Goal: Check status

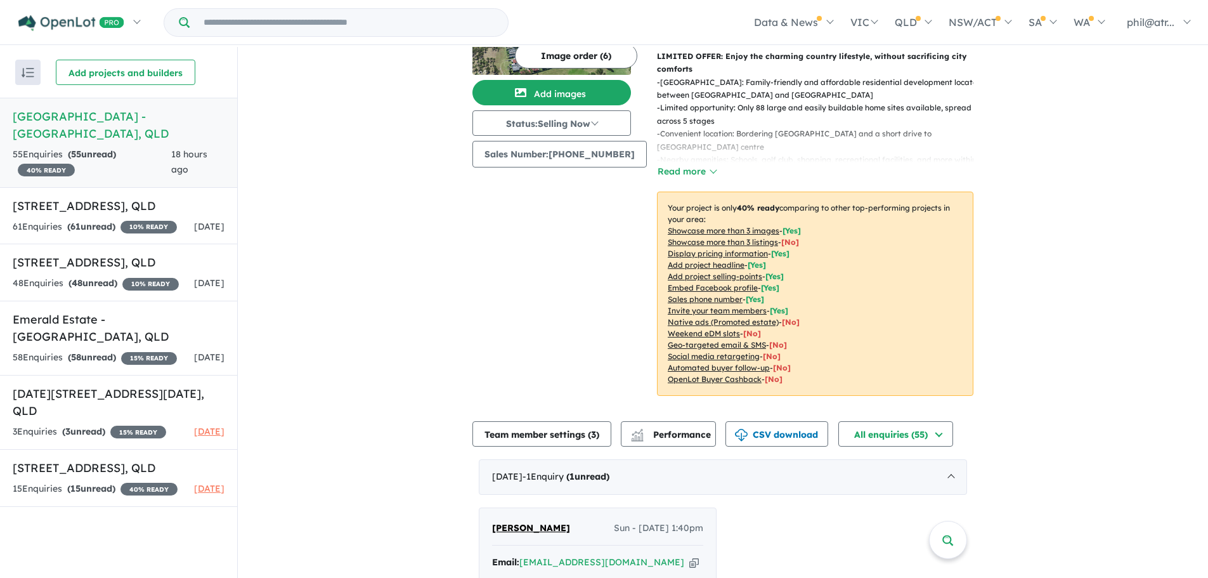
scroll to position [254, 0]
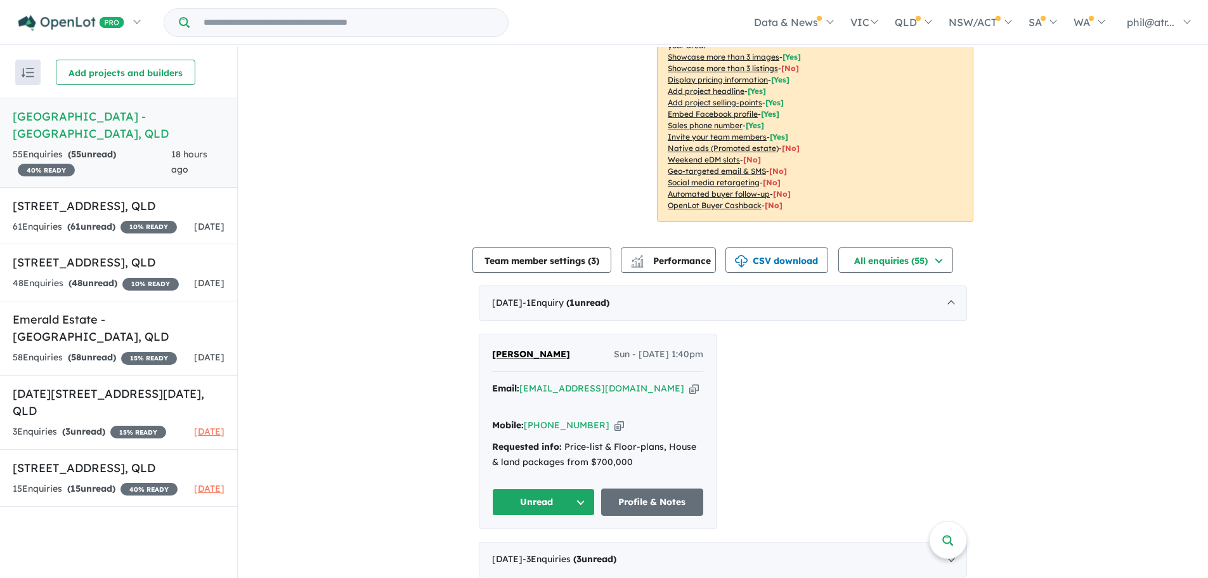
click at [614, 418] on icon "button" at bounding box center [619, 424] width 10 height 13
click at [171, 221] on div "61 Enquir ies ( 61 unread) 10 % READY" at bounding box center [95, 226] width 164 height 15
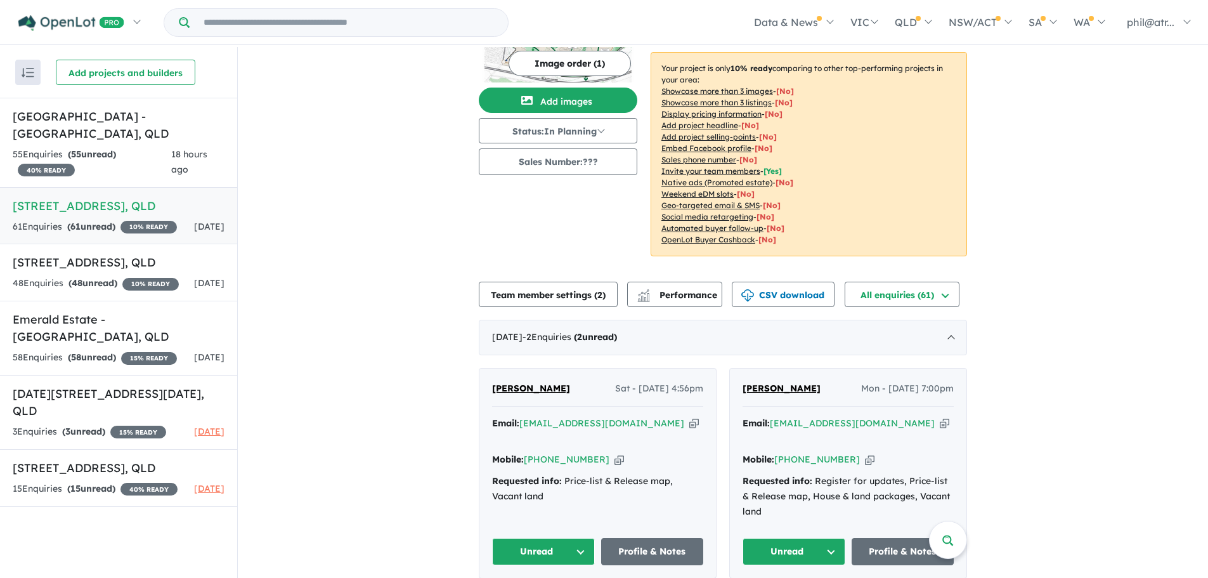
scroll to position [63, 0]
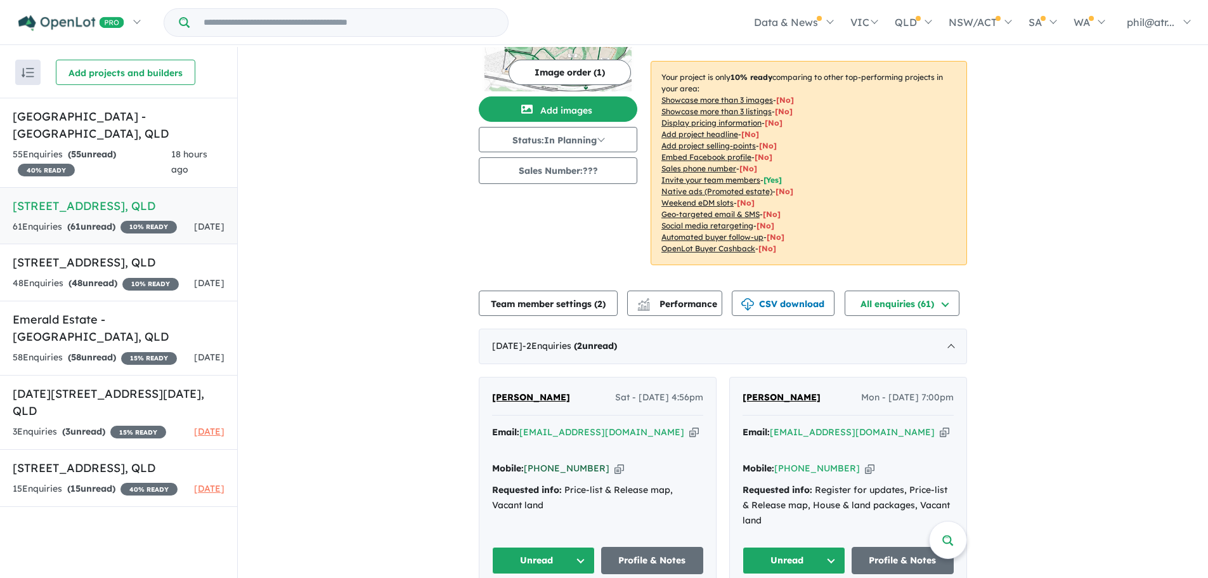
drag, startPoint x: 602, startPoint y: 458, endPoint x: 585, endPoint y: 457, distance: 17.1
click at [614, 462] on icon "button" at bounding box center [619, 468] width 10 height 13
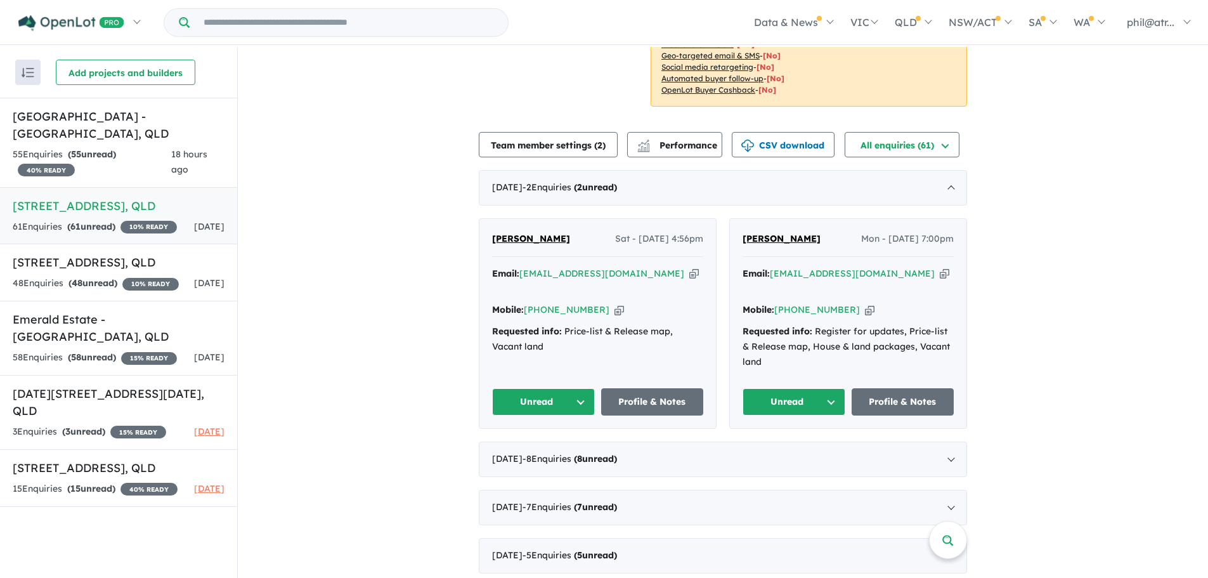
scroll to position [254, 0]
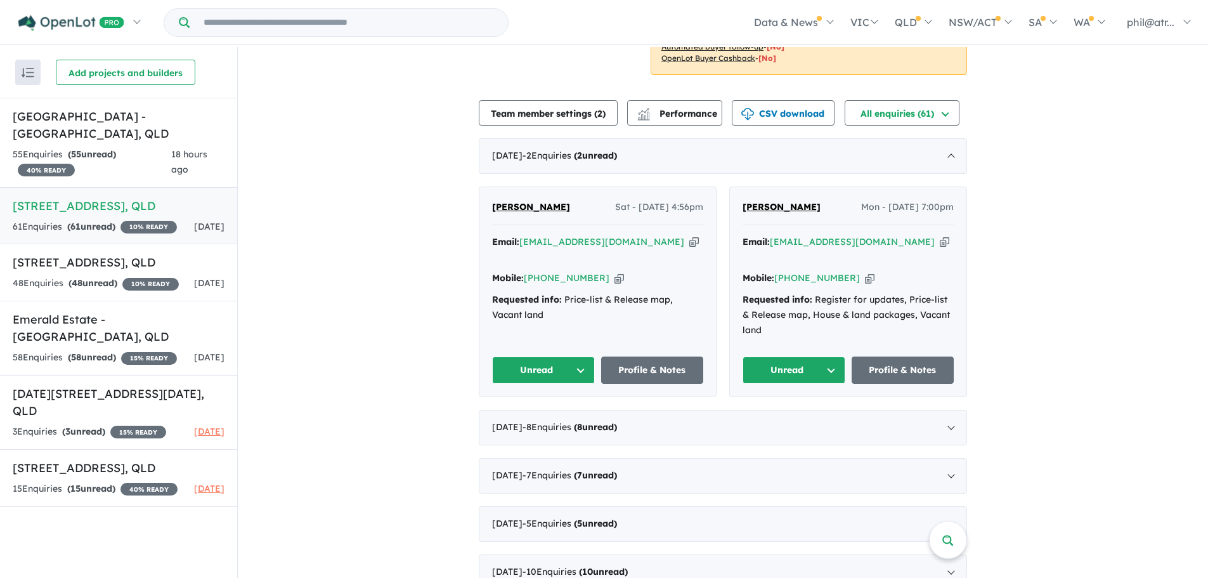
click at [865, 271] on icon "button" at bounding box center [870, 277] width 10 height 13
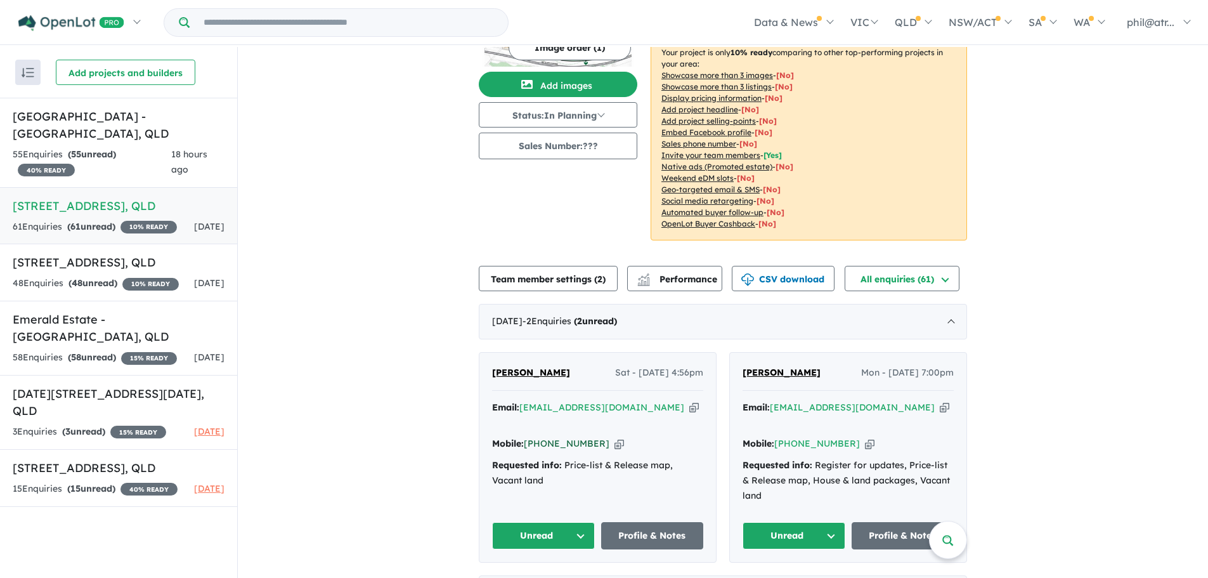
scroll to position [0, 0]
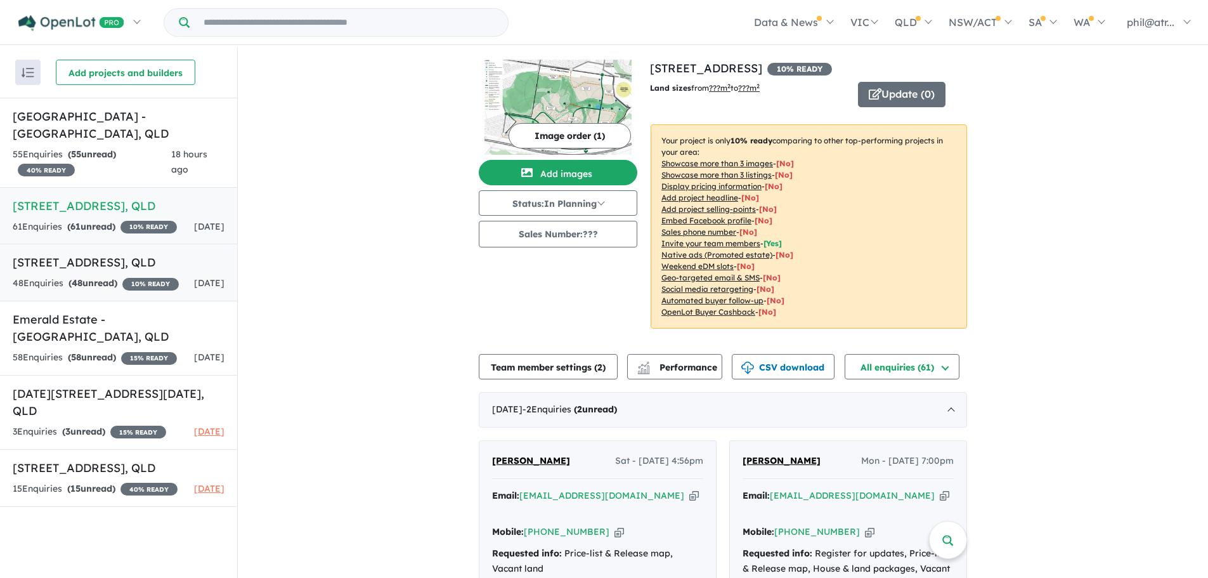
click at [141, 291] on div "48 Enquir ies ( 48 unread) 10 % READY" at bounding box center [96, 283] width 166 height 15
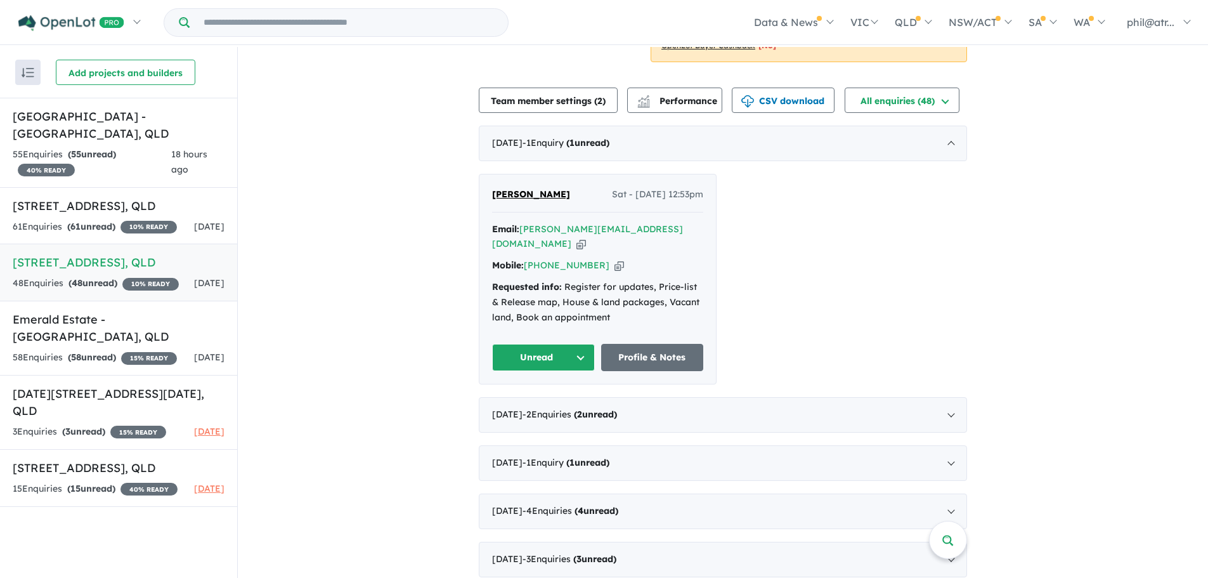
scroll to position [317, 0]
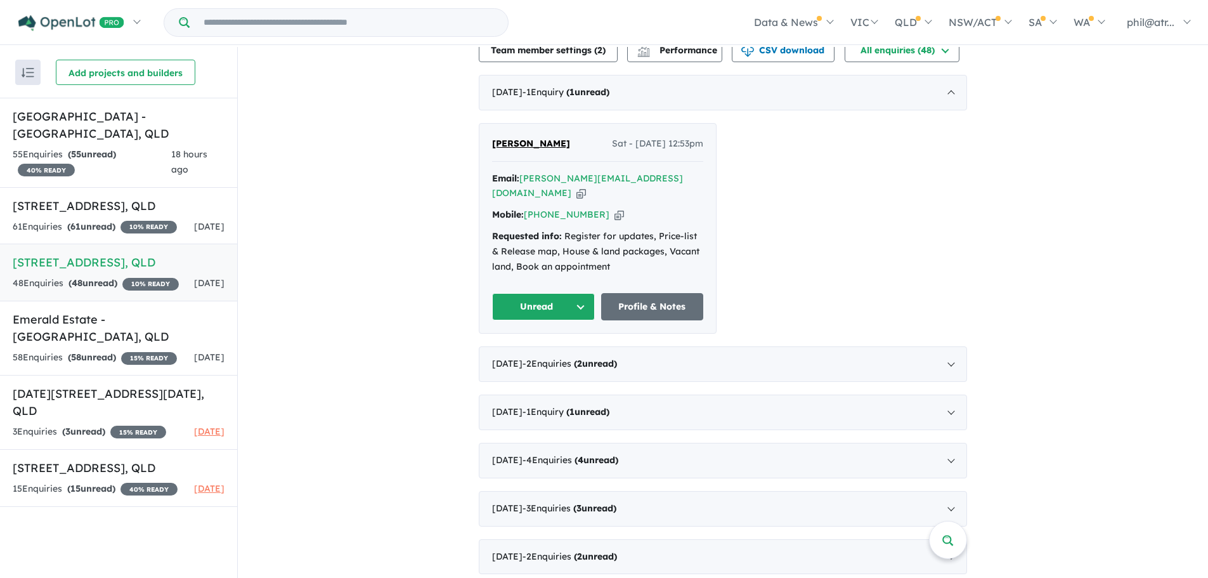
drag, startPoint x: 604, startPoint y: 202, endPoint x: 581, endPoint y: 213, distance: 25.0
click at [614, 208] on icon "button" at bounding box center [619, 214] width 10 height 13
click at [148, 359] on link "Emerald Estate - [GEOGRAPHIC_DATA] , QLD 58 Enquir ies ( 58 unread) 15 % READY …" at bounding box center [118, 338] width 237 height 75
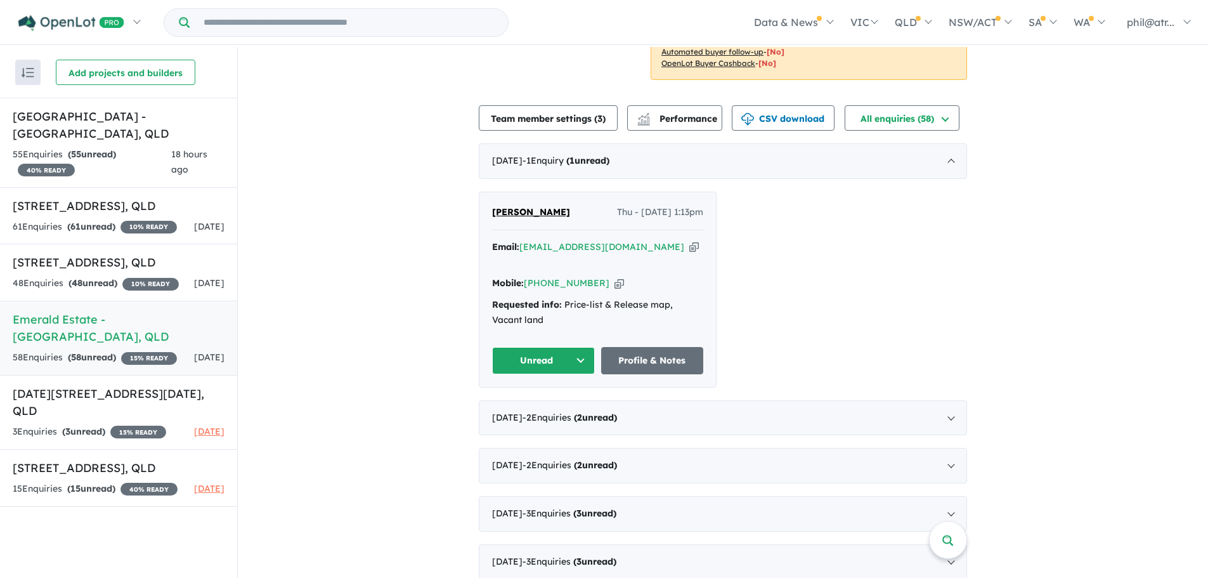
scroll to position [254, 0]
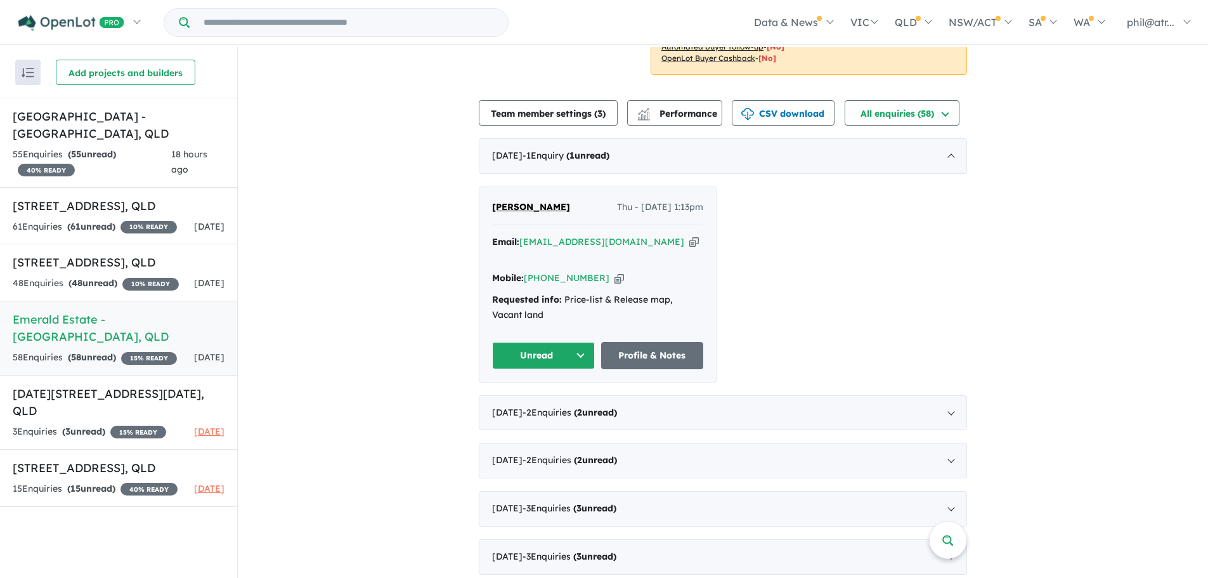
click at [614, 271] on icon "button" at bounding box center [619, 277] width 10 height 13
